Goal: Task Accomplishment & Management: Manage account settings

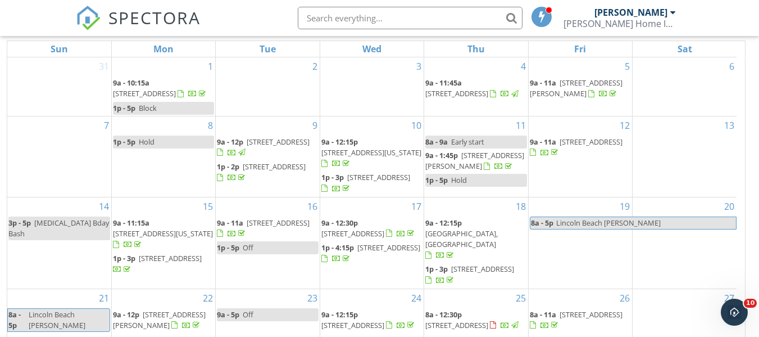
scroll to position [76, 0]
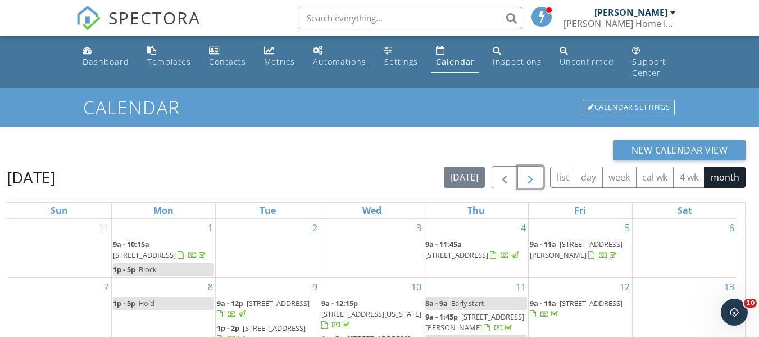
click at [529, 171] on span "button" at bounding box center [530, 177] width 13 height 13
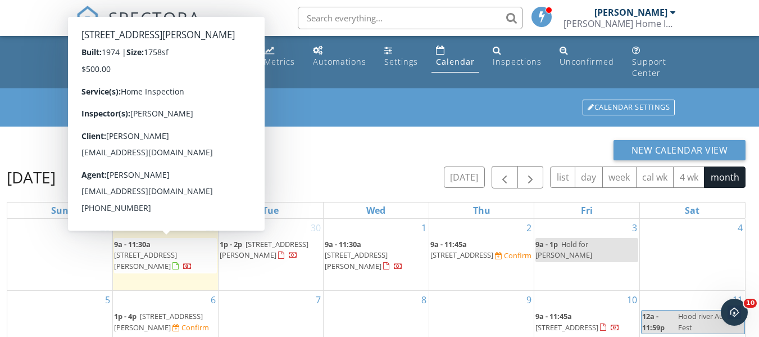
click at [176, 249] on span "[STREET_ADDRESS][PERSON_NAME]" at bounding box center [145, 259] width 63 height 21
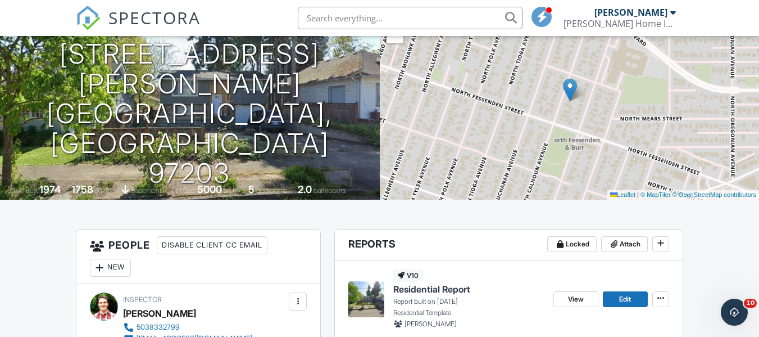
scroll to position [169, 0]
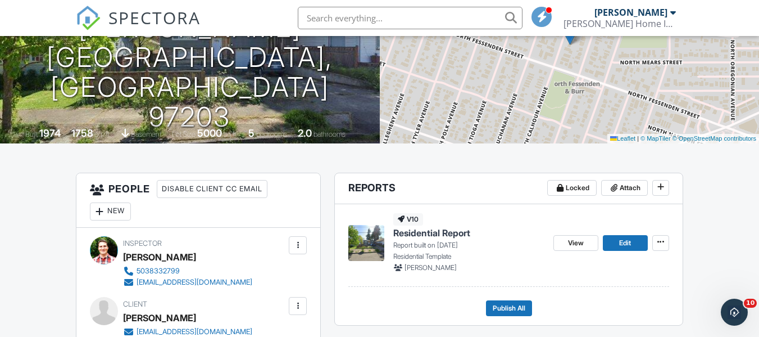
click at [430, 228] on span "Residential Report" at bounding box center [431, 232] width 77 height 12
